Goal: Transaction & Acquisition: Obtain resource

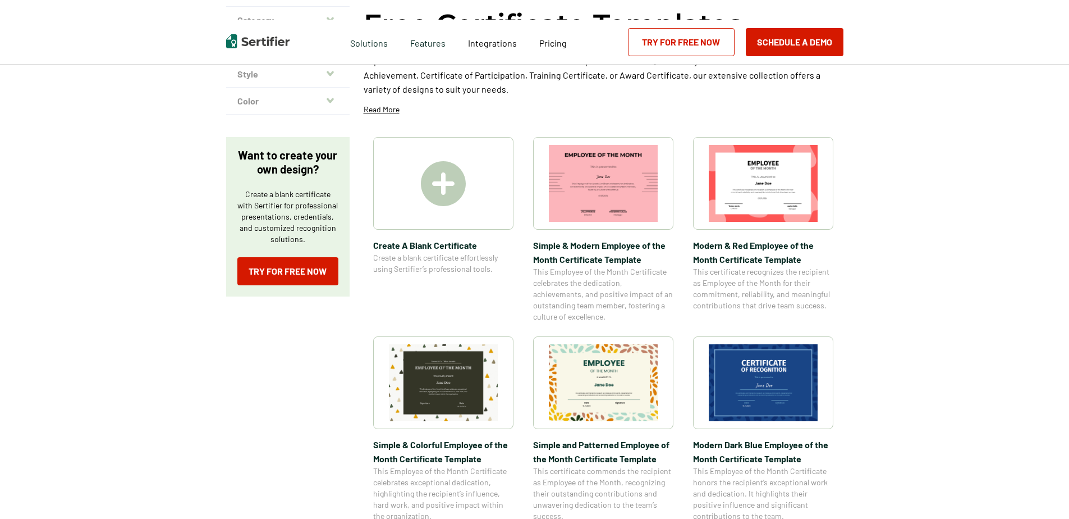
scroll to position [112, 0]
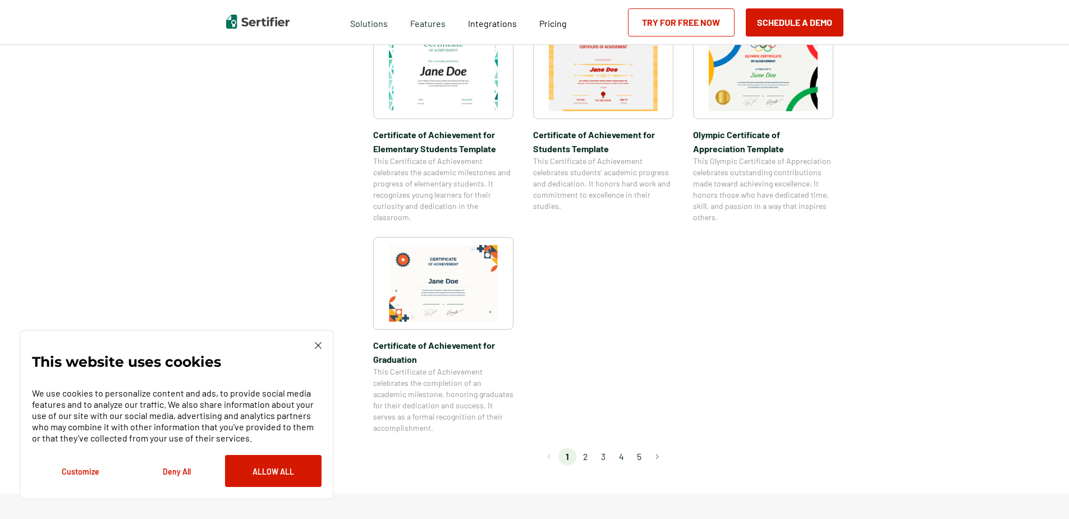
scroll to position [898, 0]
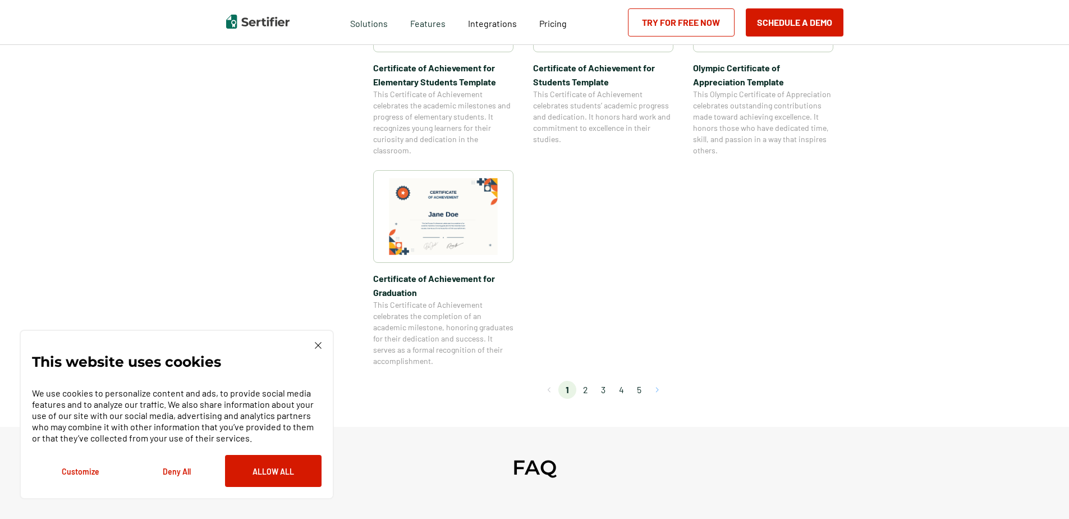
click at [660, 391] on button "Go to next page" at bounding box center [657, 390] width 18 height 18
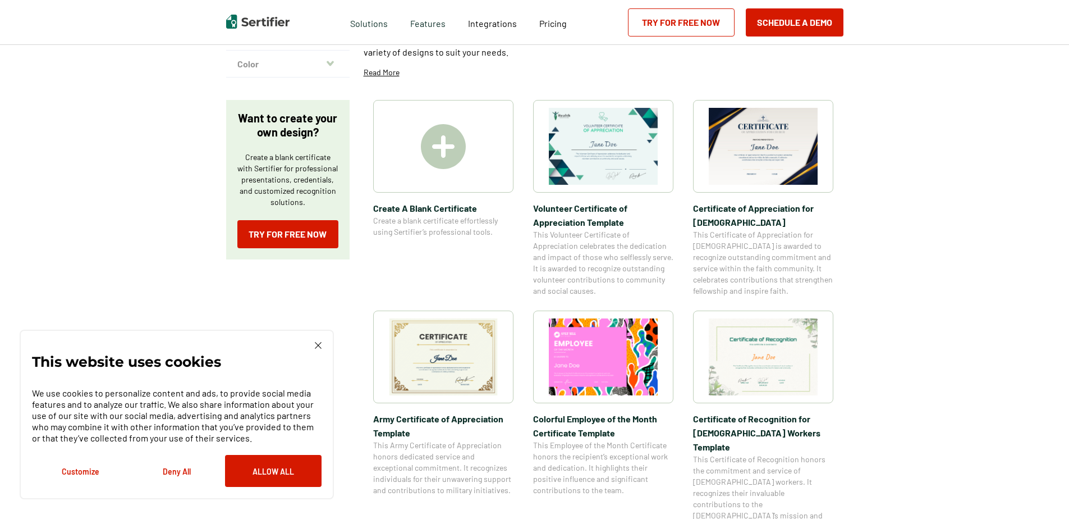
scroll to position [112, 0]
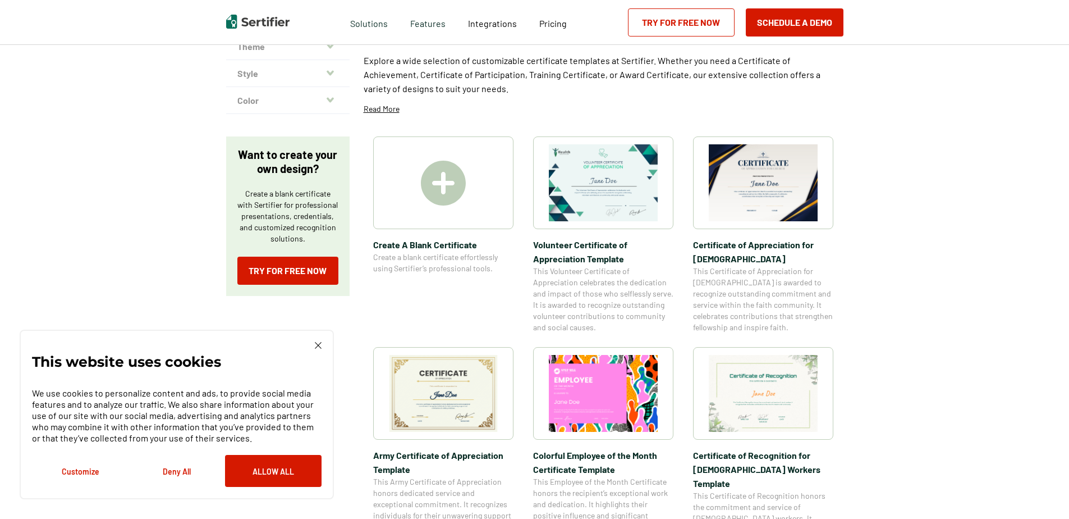
click at [769, 420] on img at bounding box center [763, 393] width 109 height 77
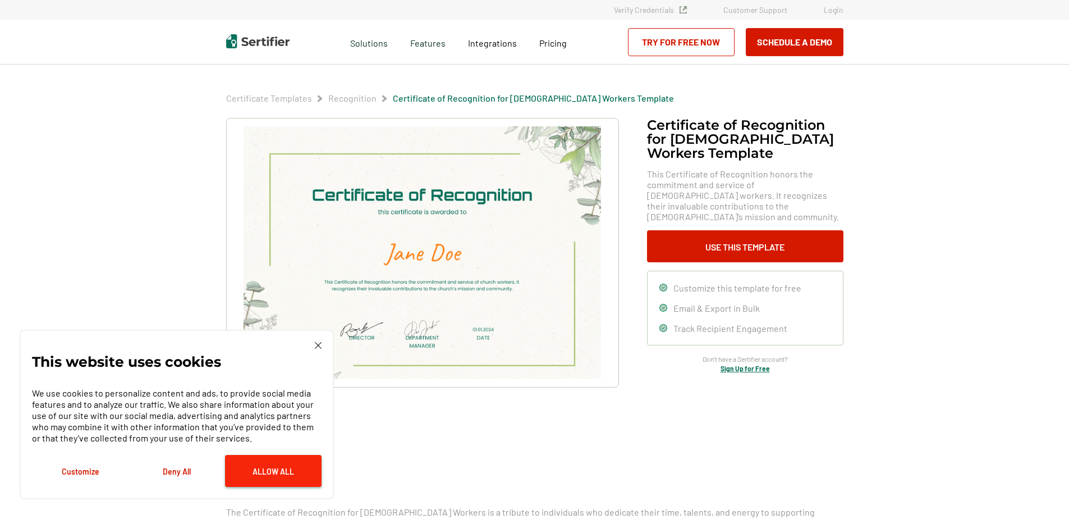
click at [252, 474] on button "Allow All" at bounding box center [273, 471] width 97 height 32
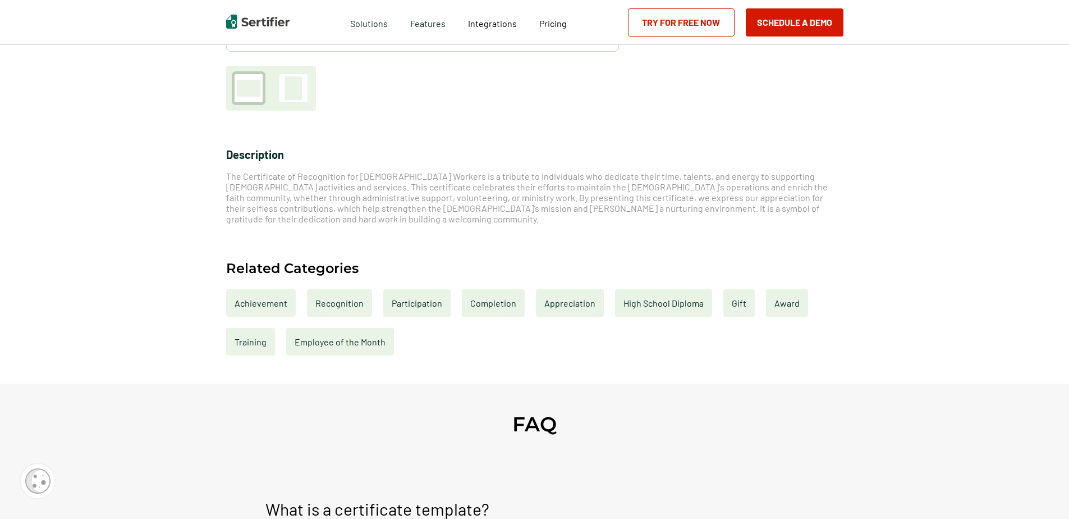
scroll to position [337, 0]
click at [260, 298] on div "Achievement" at bounding box center [261, 302] width 70 height 28
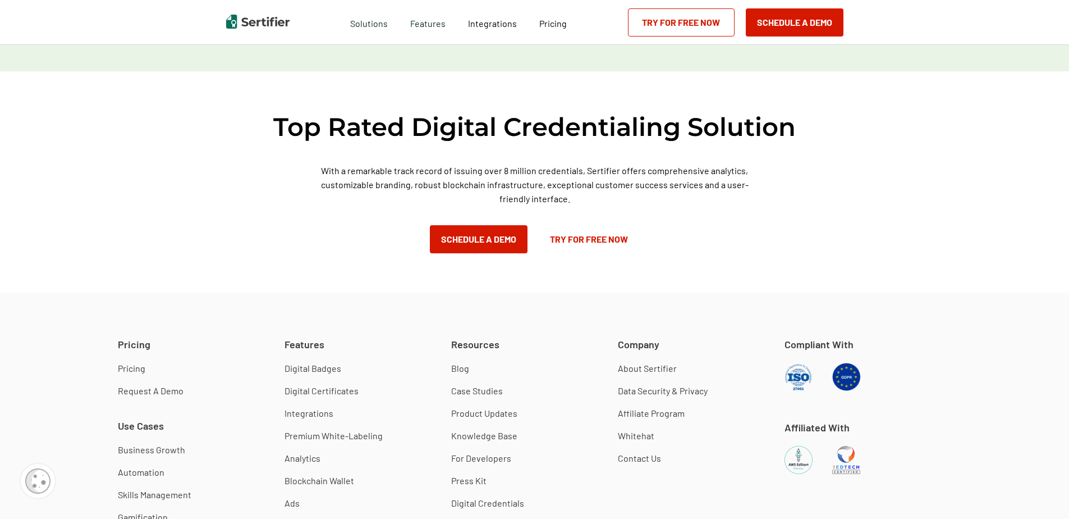
scroll to position [898, 0]
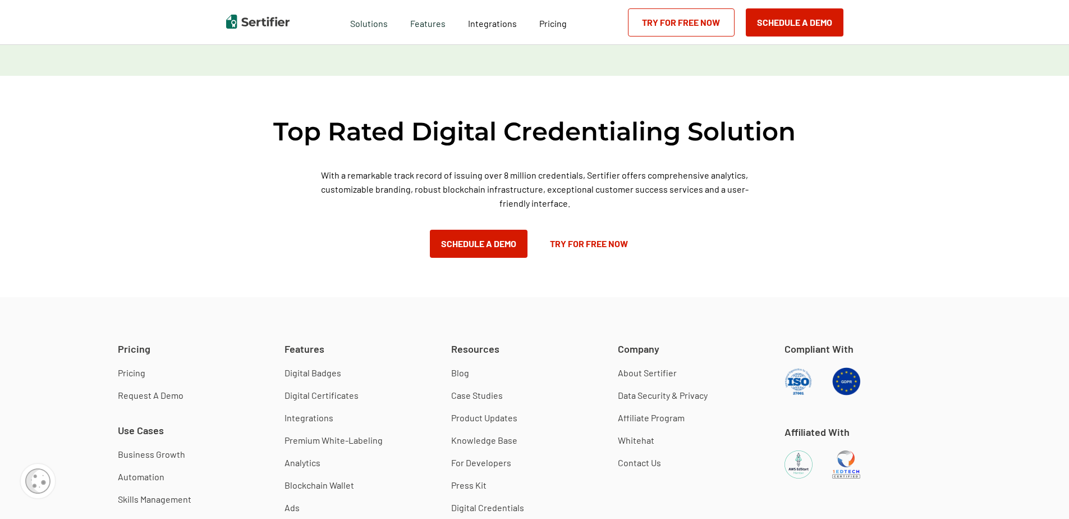
click at [590, 246] on link "Try for Free Now" at bounding box center [589, 244] width 100 height 28
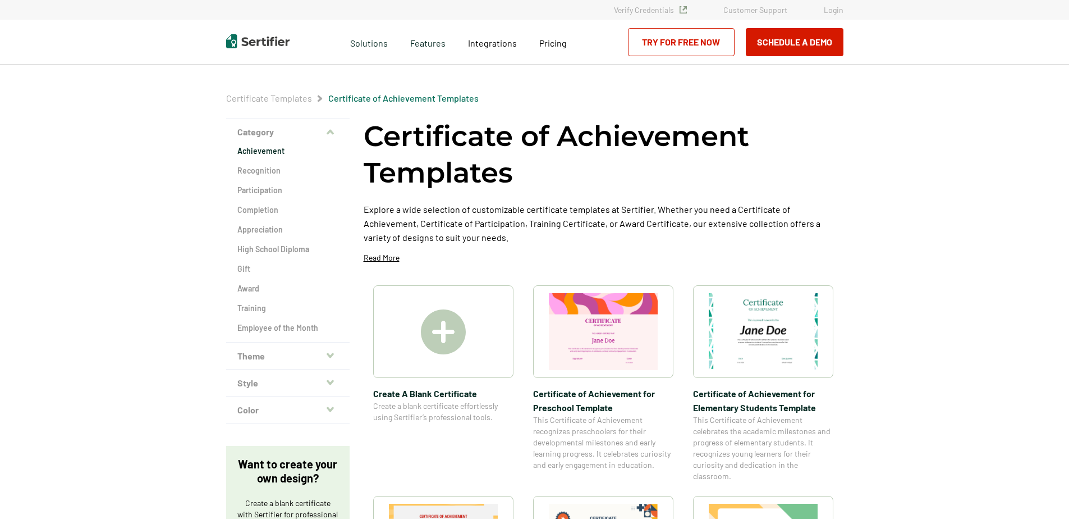
scroll to position [337, 0]
